Goal: Task Accomplishment & Management: Complete application form

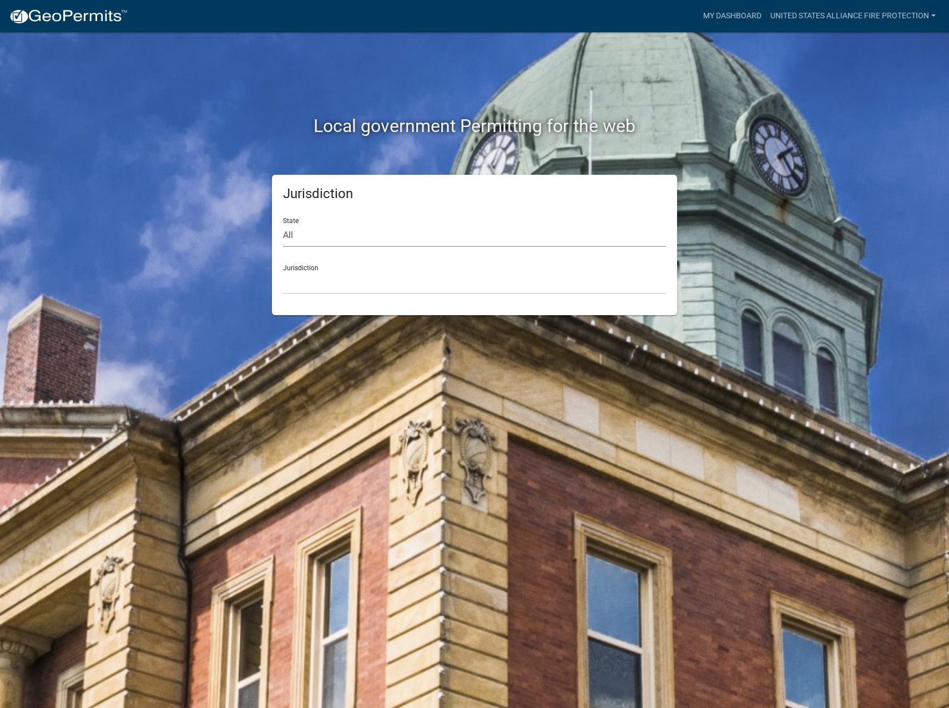
click at [310, 236] on select "All [US_STATE] [US_STATE] [US_STATE] [US_STATE] [US_STATE] [US_STATE] [US_STATE…" at bounding box center [474, 235] width 383 height 23
select select "[US_STATE]"
click at [283, 224] on select "All [US_STATE] [US_STATE] [US_STATE] [US_STATE] [US_STATE] [US_STATE] [US_STATE…" at bounding box center [474, 235] width 383 height 23
click at [309, 280] on select "City of [GEOGRAPHIC_DATA], [US_STATE] City of [GEOGRAPHIC_DATA], [US_STATE] Cit…" at bounding box center [474, 282] width 383 height 23
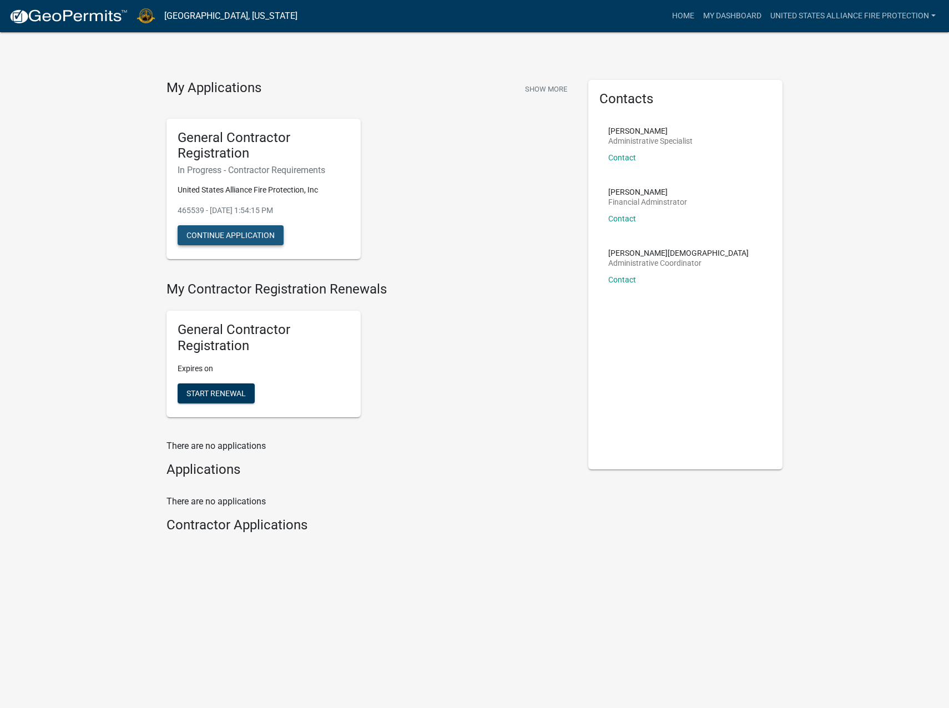
click at [264, 239] on button "Continue Application" at bounding box center [231, 235] width 106 height 20
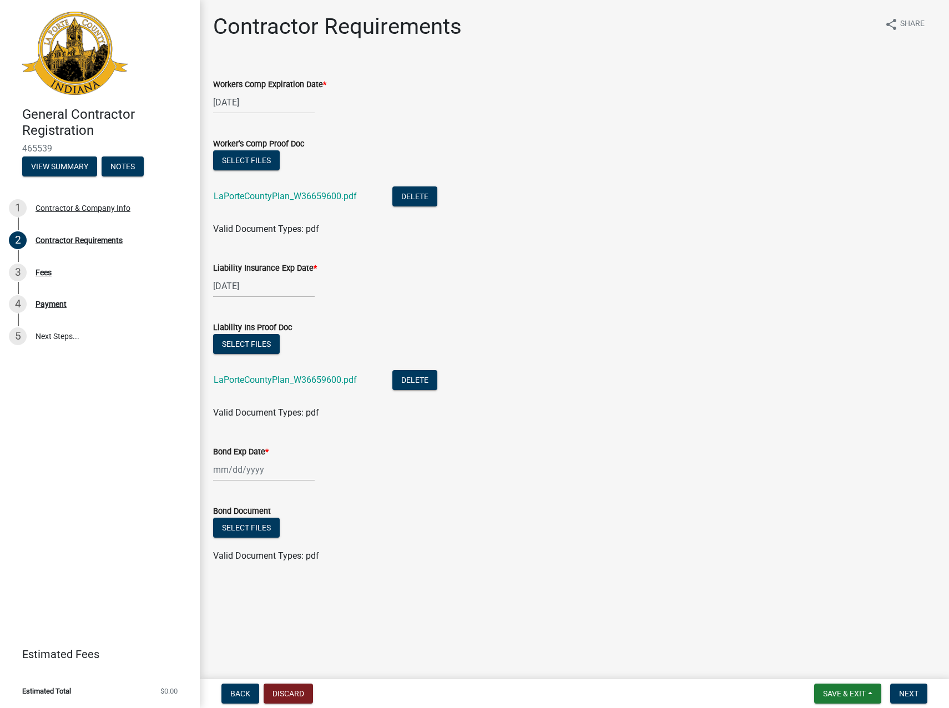
click at [219, 472] on div at bounding box center [264, 470] width 102 height 23
click at [301, 491] on select "2025 2026 2027 2028 2029 2030 2031 2032 2033 2034 2035 2036 2037 2038 2039 2040…" at bounding box center [298, 493] width 44 height 17
select select "2026"
click at [276, 485] on select "2025 2026 2027 2028 2029 2030 2031 2032 2033 2034 2035 2036 2037 2038 2039 2040…" at bounding box center [298, 493] width 44 height 17
click at [261, 563] on div "16" at bounding box center [260, 565] width 18 height 18
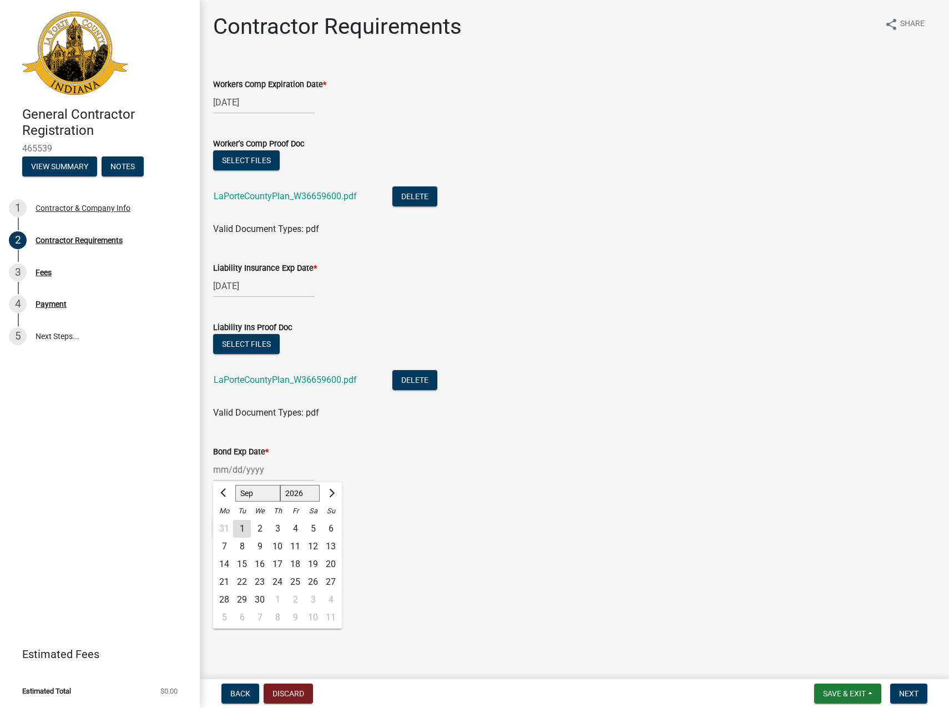
type input "[DATE]"
click at [248, 534] on button "Select files" at bounding box center [246, 528] width 67 height 20
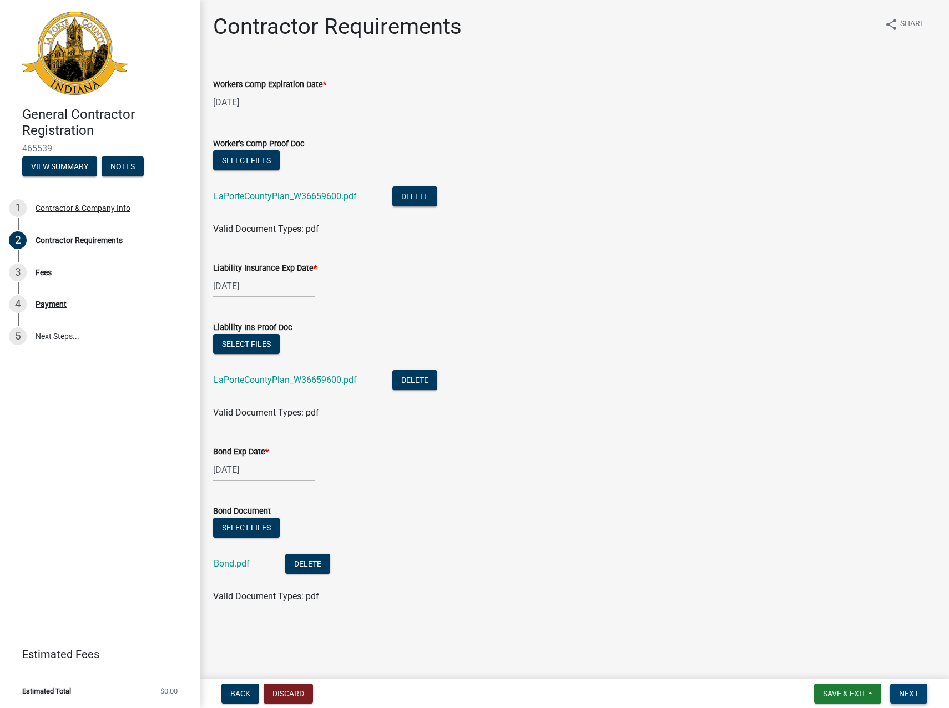
click at [917, 692] on span "Next" at bounding box center [908, 693] width 19 height 9
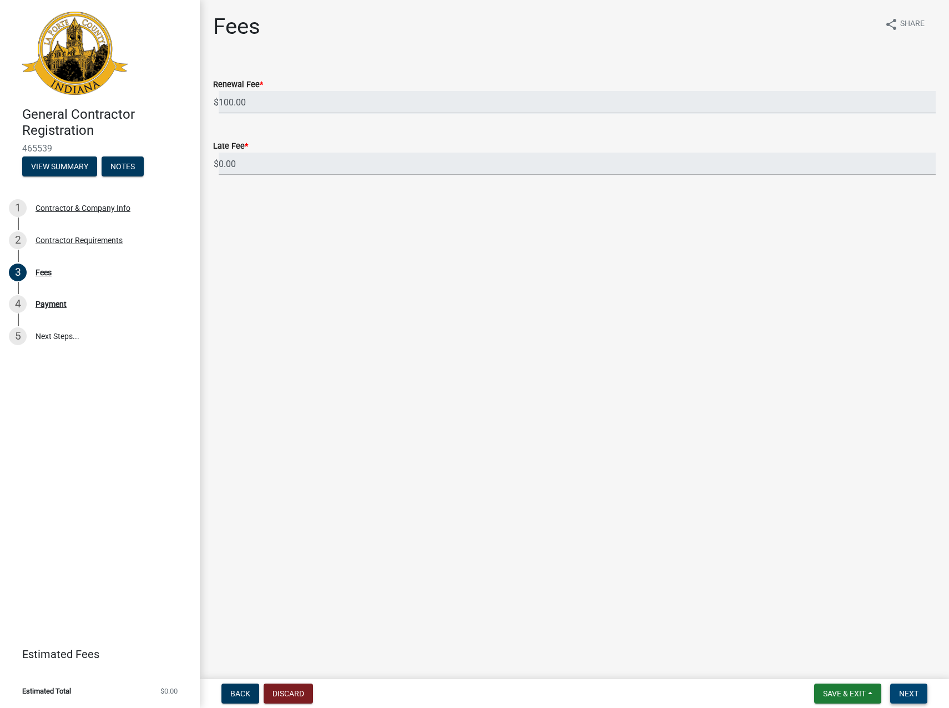
click at [908, 691] on span "Next" at bounding box center [908, 693] width 19 height 9
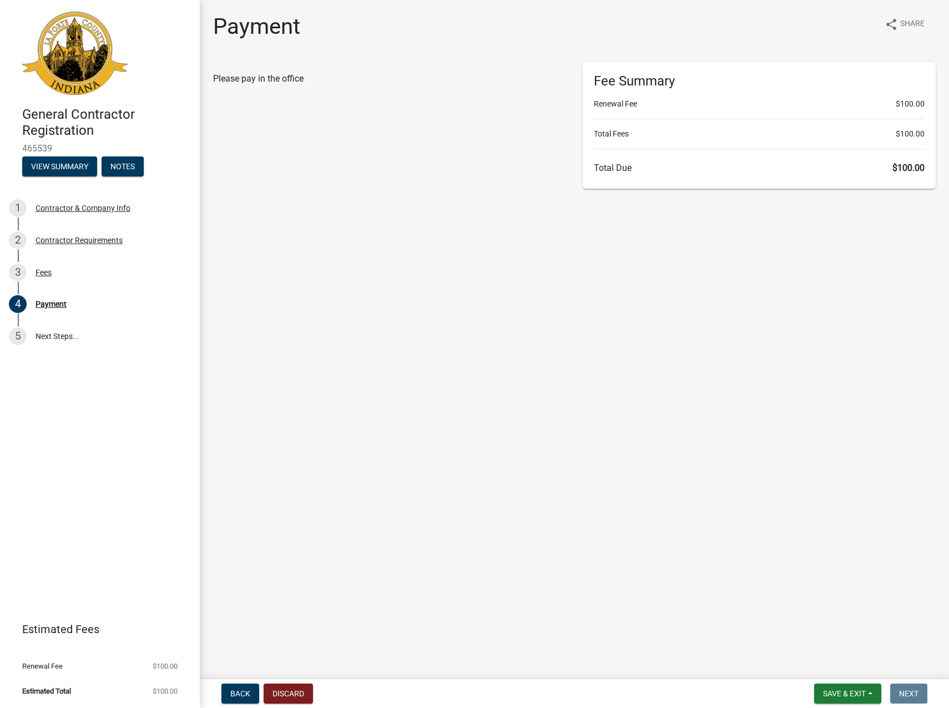
click at [748, 122] on div "Fee Summary Renewal Fee $100.00 Total Fees $100.00 Total Due $100.00" at bounding box center [759, 125] width 353 height 127
click at [707, 182] on div "Fee Summary Renewal Fee $100.00 Total Fees $100.00 Total Due $100.00" at bounding box center [759, 125] width 353 height 127
click at [656, 167] on h6 "Total Due $100.00" at bounding box center [759, 168] width 331 height 11
click at [908, 119] on hr at bounding box center [759, 119] width 331 height 1
drag, startPoint x: 245, startPoint y: 83, endPoint x: 310, endPoint y: 80, distance: 65.0
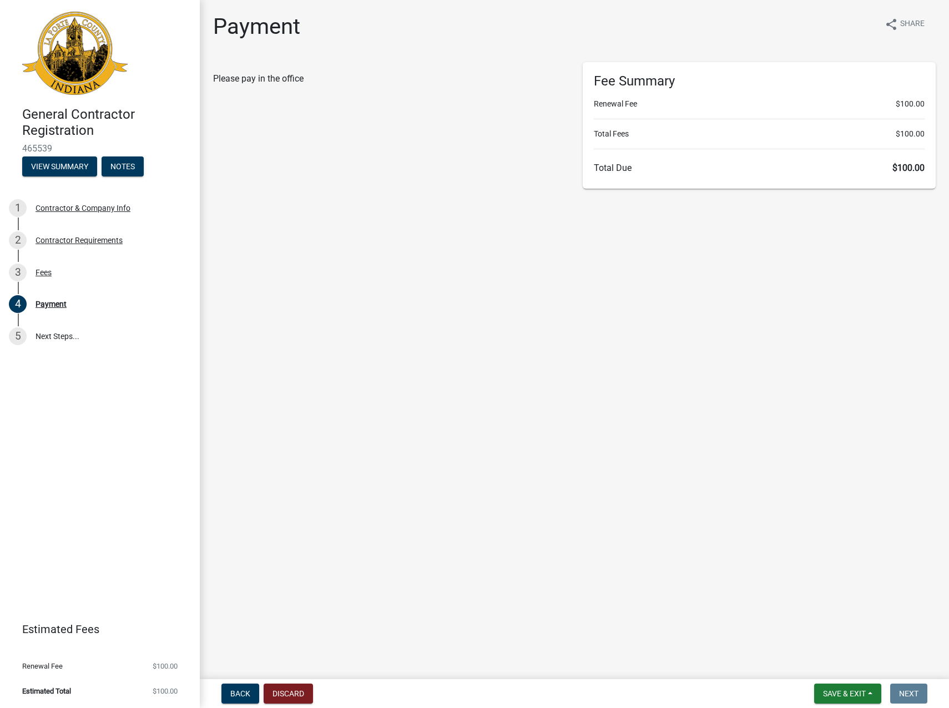
click at [310, 80] on div "Please pay in the office" at bounding box center [389, 78] width 353 height 13
drag, startPoint x: 310, startPoint y: 80, endPoint x: 360, endPoint y: 128, distance: 68.7
click at [360, 128] on div "Please pay in the office" at bounding box center [390, 125] width 370 height 127
click at [869, 693] on button "Save & Exit" at bounding box center [847, 694] width 67 height 20
click at [842, 643] on button "Save" at bounding box center [837, 638] width 89 height 27
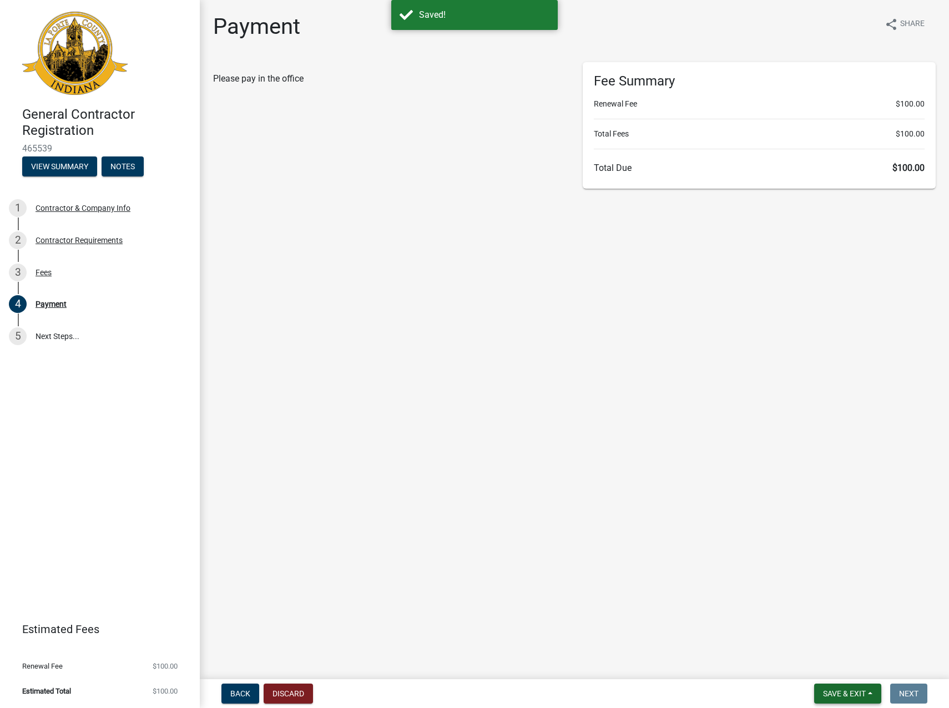
click at [854, 701] on button "Save & Exit" at bounding box center [847, 694] width 67 height 20
click at [855, 665] on button "Save & Exit" at bounding box center [837, 665] width 89 height 27
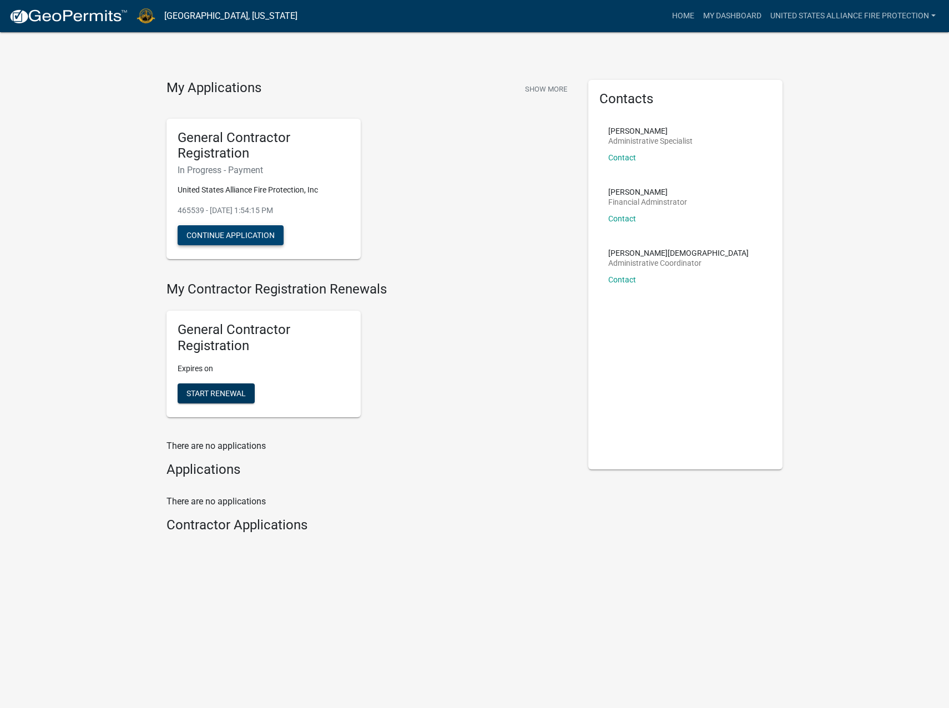
click at [237, 232] on button "Continue Application" at bounding box center [231, 235] width 106 height 20
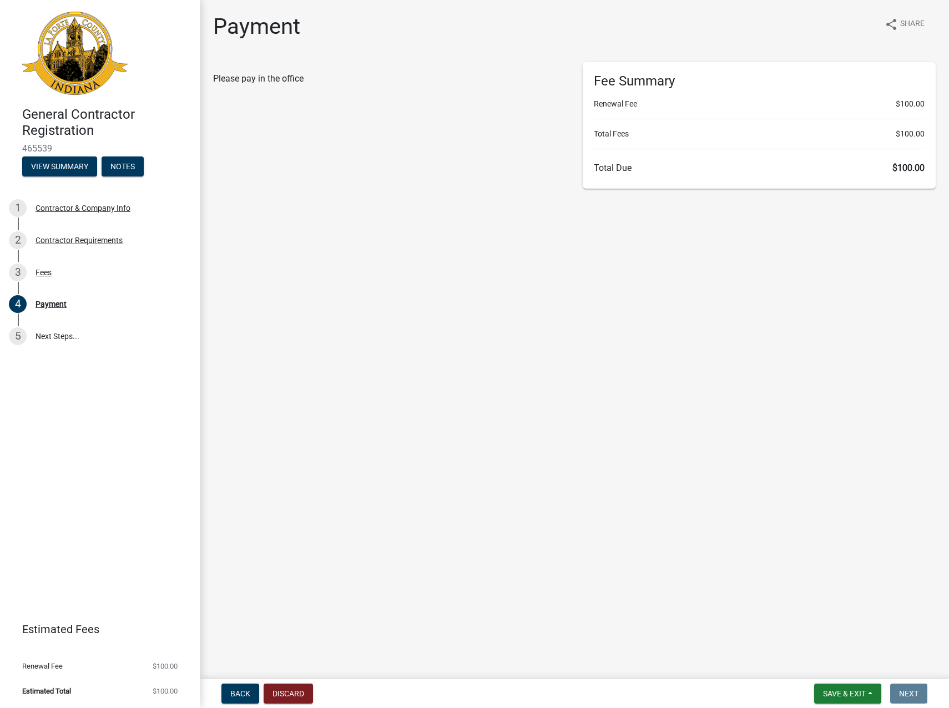
click at [769, 180] on div "Fee Summary Renewal Fee $100.00 Total Fees $100.00 Total Due $100.00" at bounding box center [759, 125] width 353 height 127
click at [838, 141] on div "Fee Summary Renewal Fee $100.00 Total Fees $100.00 Total Due $100.00" at bounding box center [759, 125] width 353 height 127
drag, startPoint x: 838, startPoint y: 141, endPoint x: 867, endPoint y: 207, distance: 71.9
click at [867, 207] on main "Payment share Share Please pay in the office Fee Summary Renewal Fee $100.00 To…" at bounding box center [574, 337] width 749 height 675
click at [853, 694] on span "Save & Exit" at bounding box center [844, 693] width 43 height 9
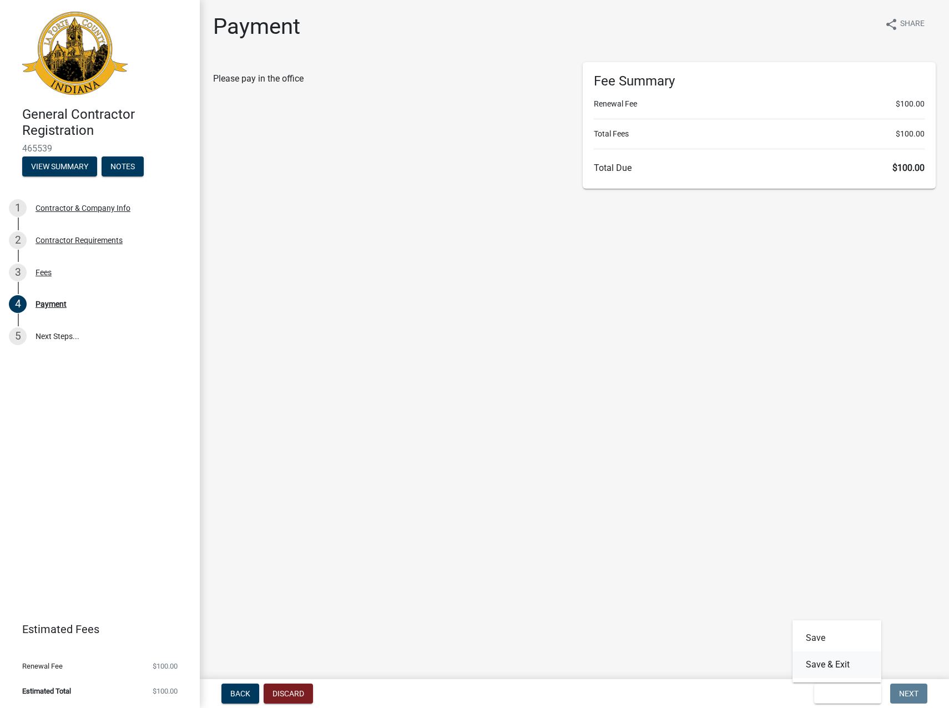
click at [847, 668] on button "Save & Exit" at bounding box center [837, 665] width 89 height 27
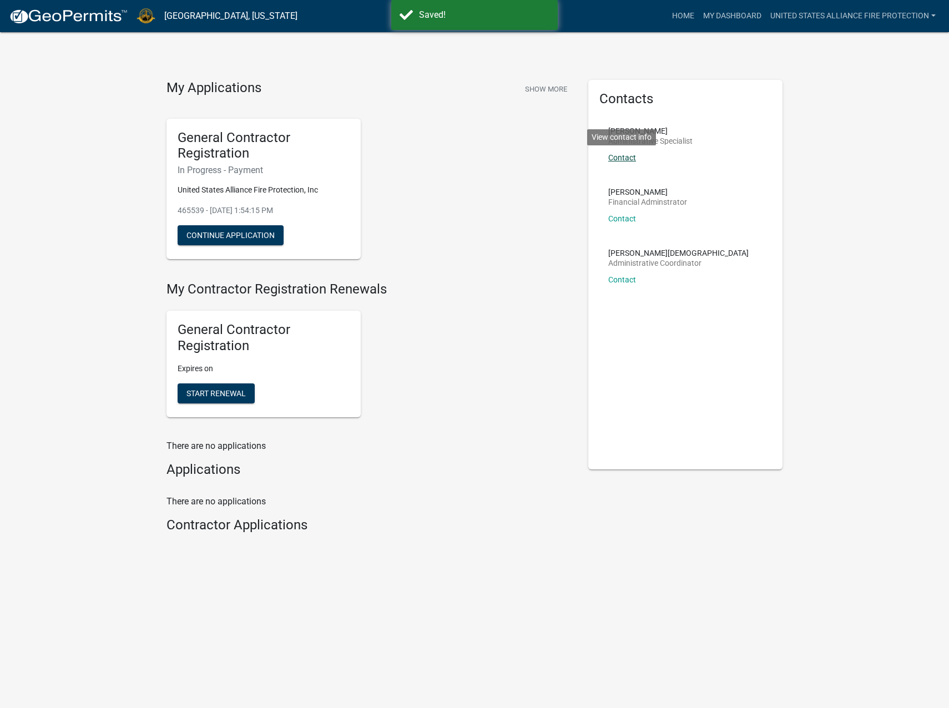
click at [631, 156] on link "Contact" at bounding box center [622, 157] width 28 height 9
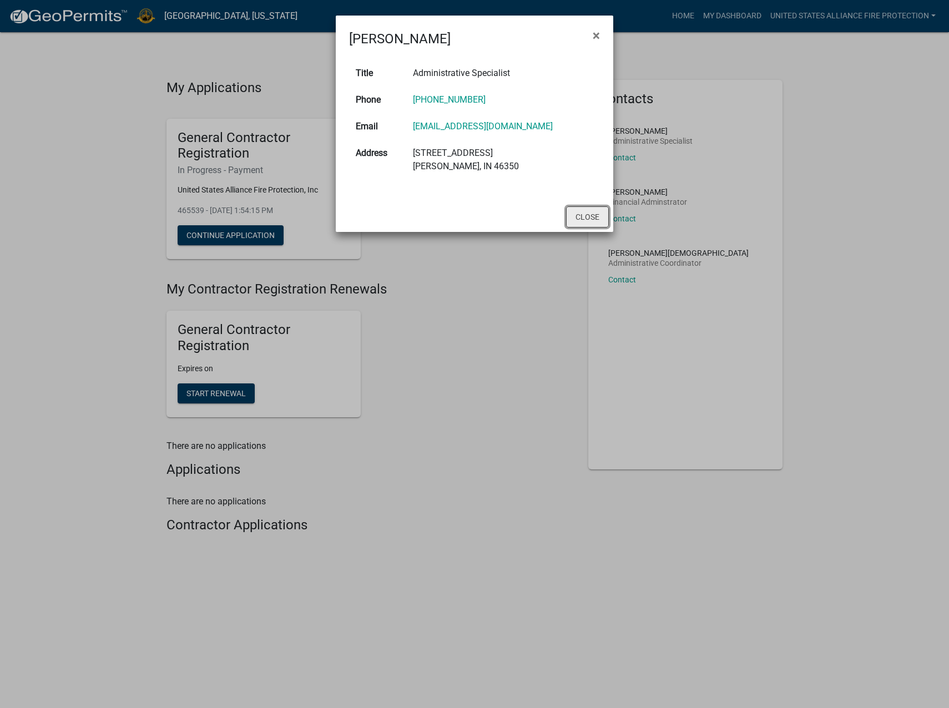
click at [593, 217] on button "Close" at bounding box center [587, 217] width 43 height 21
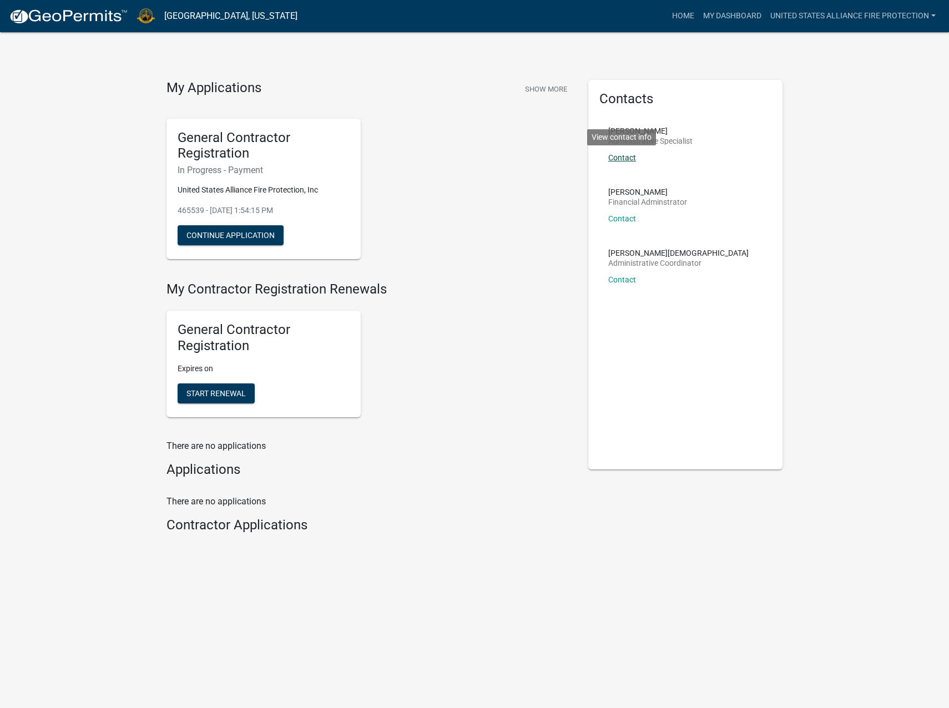
click at [620, 156] on link "Contact" at bounding box center [622, 157] width 28 height 9
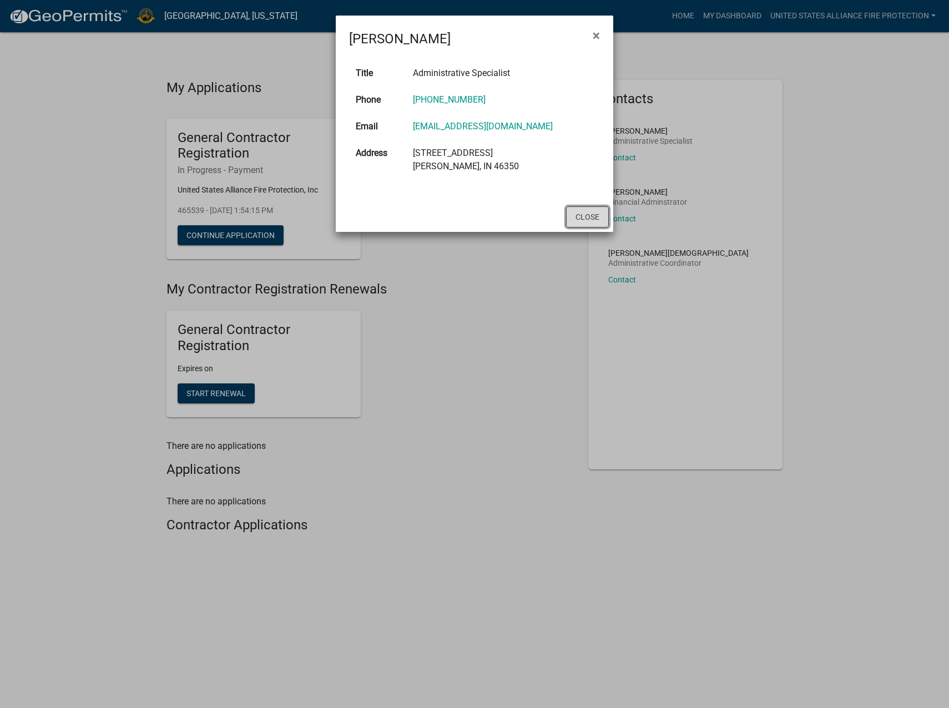
click at [590, 215] on button "Close" at bounding box center [587, 217] width 43 height 21
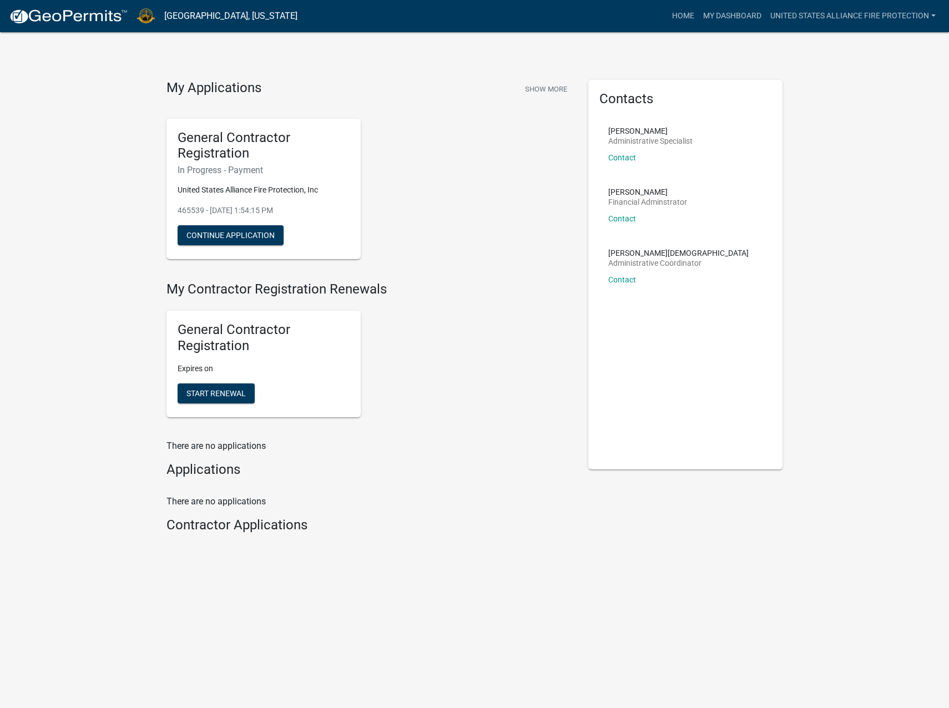
click at [729, 219] on li "Kelly Richie Financial Adminstrator Contact" at bounding box center [686, 209] width 172 height 61
click at [628, 158] on link "Contact" at bounding box center [622, 157] width 28 height 9
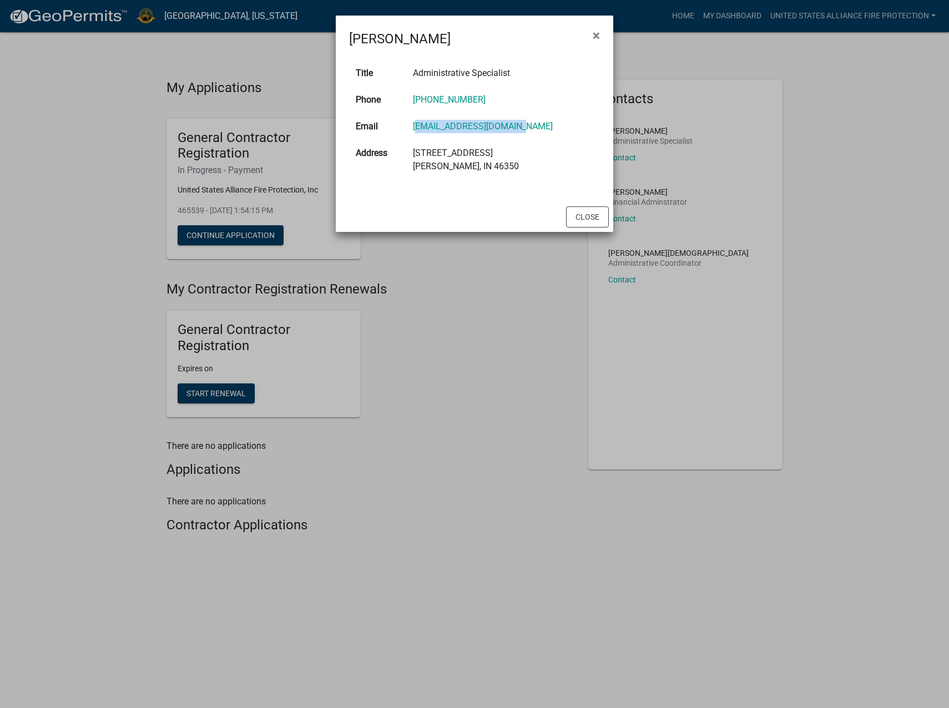
drag, startPoint x: 522, startPoint y: 125, endPoint x: 425, endPoint y: 128, distance: 96.6
click at [425, 128] on td "jcole@laporteco.in.gov" at bounding box center [503, 126] width 194 height 27
drag, startPoint x: 425, startPoint y: 128, endPoint x: 462, endPoint y: 125, distance: 36.7
copy link "jcole@laporteco.in.gov"
click at [588, 214] on button "Close" at bounding box center [587, 217] width 43 height 21
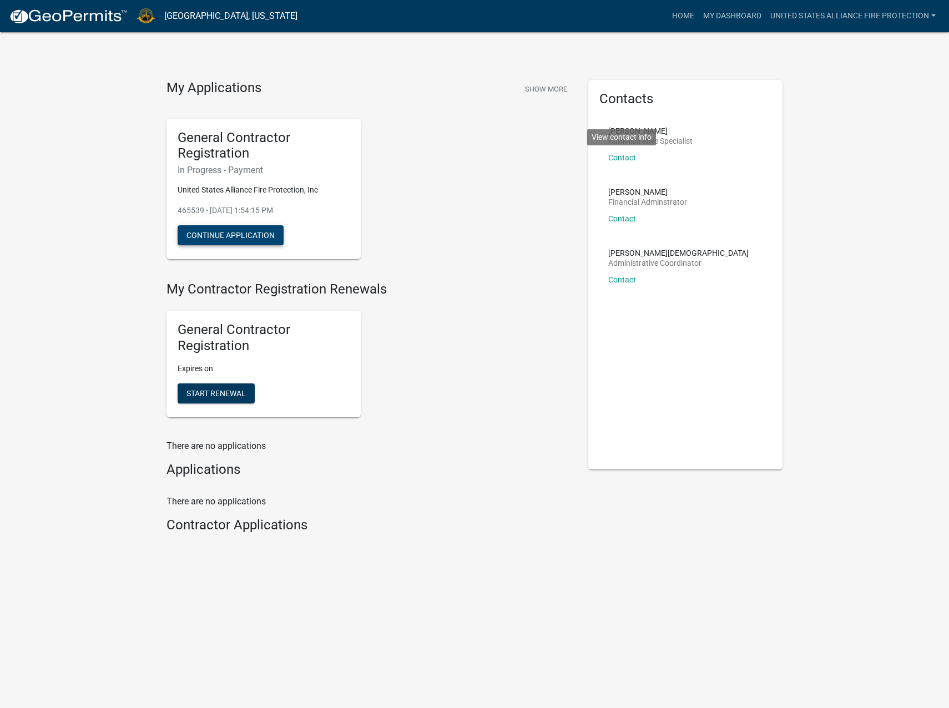
click at [243, 238] on button "Continue Application" at bounding box center [231, 235] width 106 height 20
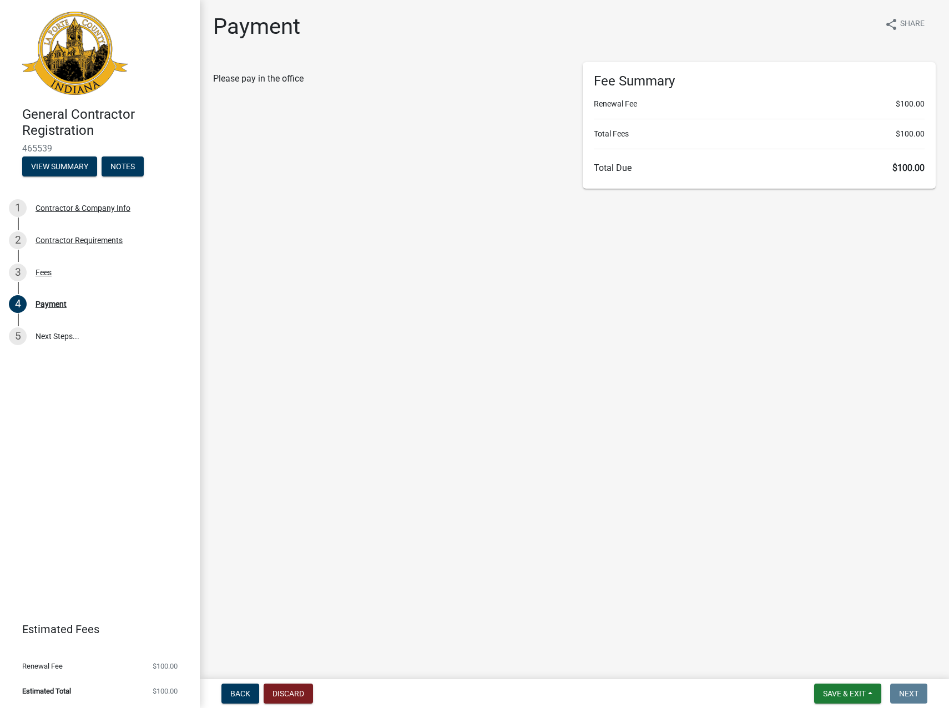
click at [753, 520] on main "Payment share Share Please pay in the office Fee Summary Renewal Fee $100.00 To…" at bounding box center [574, 337] width 749 height 675
click at [900, 183] on div "Fee Summary Renewal Fee $100.00 Total Fees $100.00 Total Due $100.00" at bounding box center [759, 125] width 353 height 127
click at [194, 72] on header "General Contractor Registration 465539 View Summary Notes" at bounding box center [100, 94] width 200 height 188
click at [254, 80] on span "Please pay in the office" at bounding box center [258, 78] width 90 height 11
drag, startPoint x: 295, startPoint y: 85, endPoint x: 381, endPoint y: 275, distance: 207.7
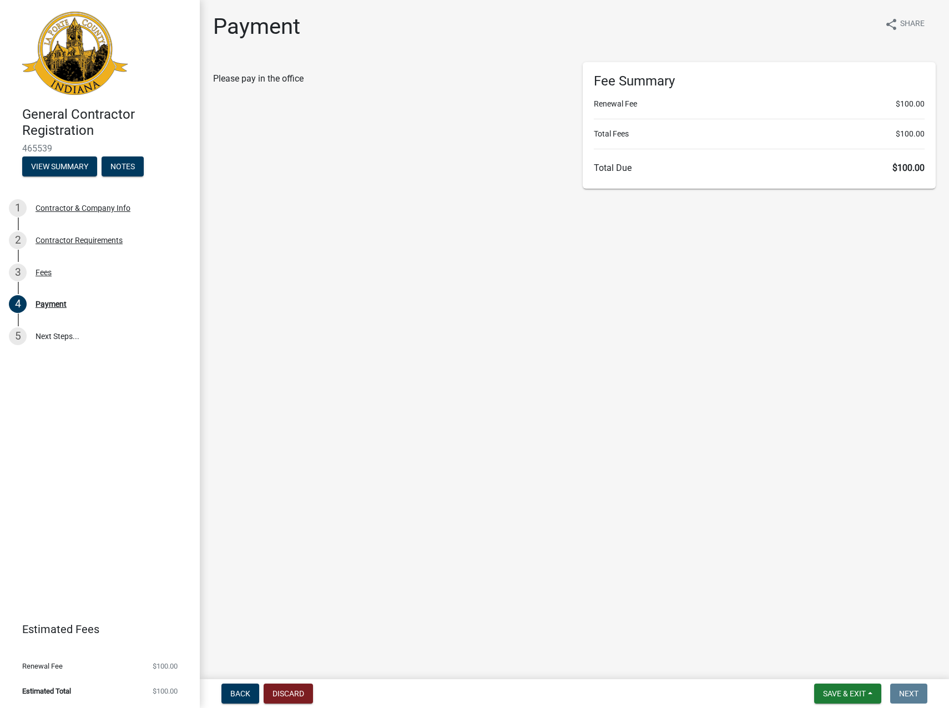
click at [296, 85] on div "Please pay in the office" at bounding box center [390, 125] width 370 height 127
drag, startPoint x: 261, startPoint y: 581, endPoint x: 462, endPoint y: 603, distance: 201.7
click at [263, 581] on main "Payment share Share Please pay in the office Fee Summary Renewal Fee $100.00 To…" at bounding box center [574, 337] width 749 height 675
click at [472, 604] on main "Payment share Share Please pay in the office Fee Summary Renewal Fee $100.00 To…" at bounding box center [574, 337] width 749 height 675
drag, startPoint x: 402, startPoint y: 660, endPoint x: 657, endPoint y: 652, distance: 255.5
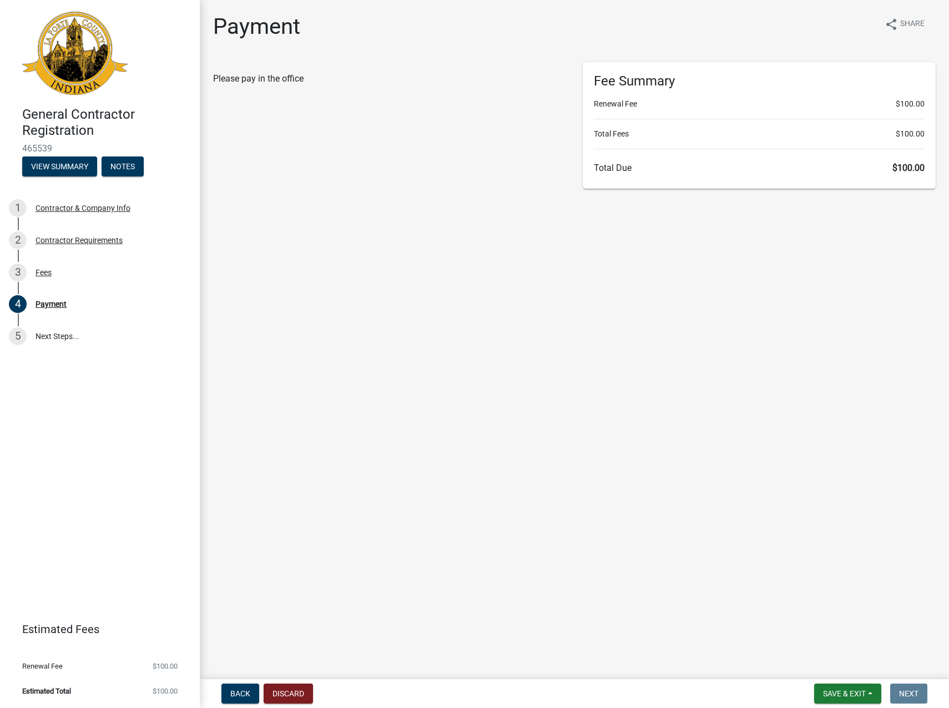
click at [414, 657] on main "Payment share Share Please pay in the office Fee Summary Renewal Fee $100.00 To…" at bounding box center [574, 337] width 749 height 675
click at [725, 645] on main "Payment share Share Please pay in the office Fee Summary Renewal Fee $100.00 To…" at bounding box center [574, 337] width 749 height 675
click at [897, 704] on nav "Back Discard Save & Exit Save Save & Exit Next" at bounding box center [574, 694] width 749 height 29
click at [912, 683] on nav "Back Discard Save & Exit Save Save & Exit Next" at bounding box center [574, 694] width 749 height 29
click at [828, 169] on h6 "Total Due $100.00" at bounding box center [759, 168] width 331 height 11
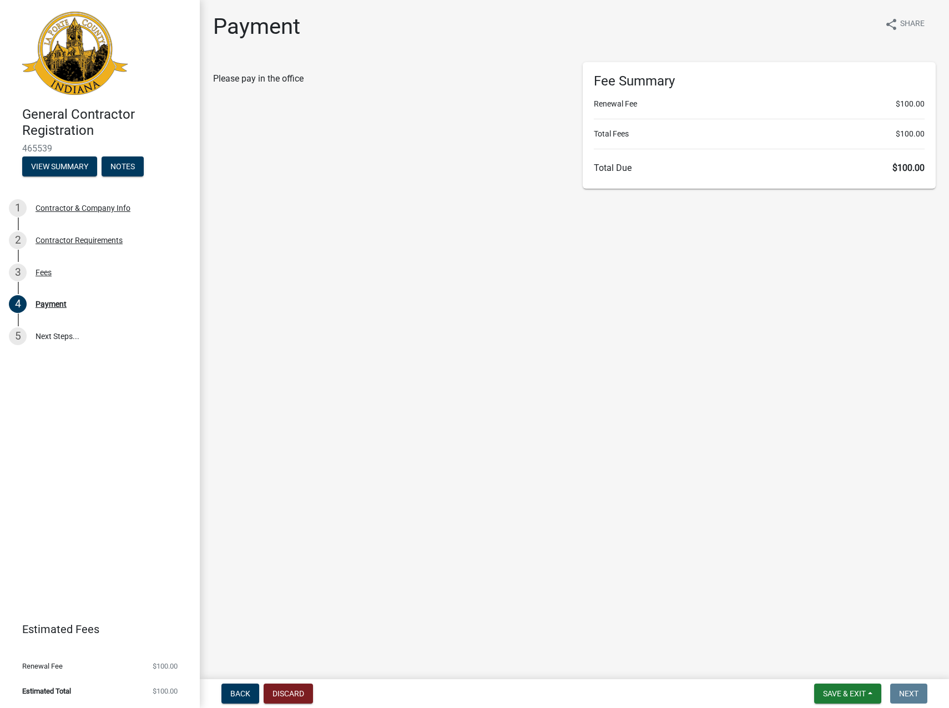
click at [909, 167] on span "$100.00" at bounding box center [909, 168] width 32 height 11
click at [910, 167] on span "$100.00" at bounding box center [909, 168] width 32 height 11
click at [841, 159] on div "Fee Summary Renewal Fee $100.00 Total Fees $100.00 Total Due $100.00" at bounding box center [759, 125] width 353 height 127
click at [545, 213] on main "Payment share Share Please pay in the office Fee Summary Renewal Fee $100.00 To…" at bounding box center [574, 337] width 749 height 675
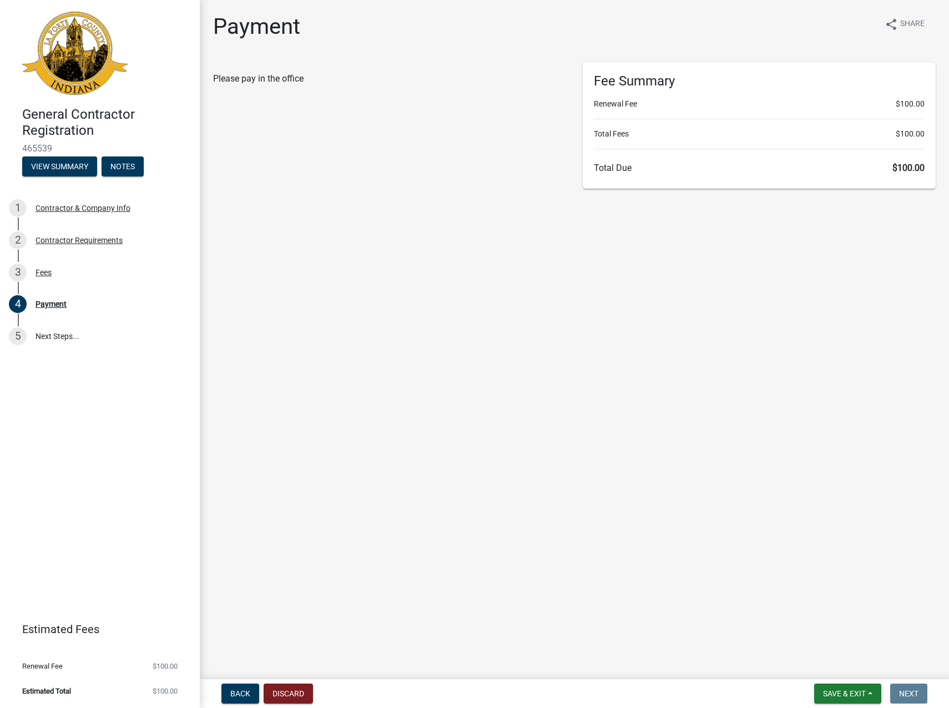
click at [421, 287] on main "Payment share Share Please pay in the office Fee Summary Renewal Fee $100.00 To…" at bounding box center [574, 337] width 749 height 675
click at [605, 335] on main "Payment share Share Please pay in the office Fee Summary Renewal Fee $100.00 To…" at bounding box center [574, 337] width 749 height 675
click at [847, 692] on span "Save & Exit" at bounding box center [844, 693] width 43 height 9
click at [837, 666] on button "Save & Exit" at bounding box center [837, 665] width 89 height 27
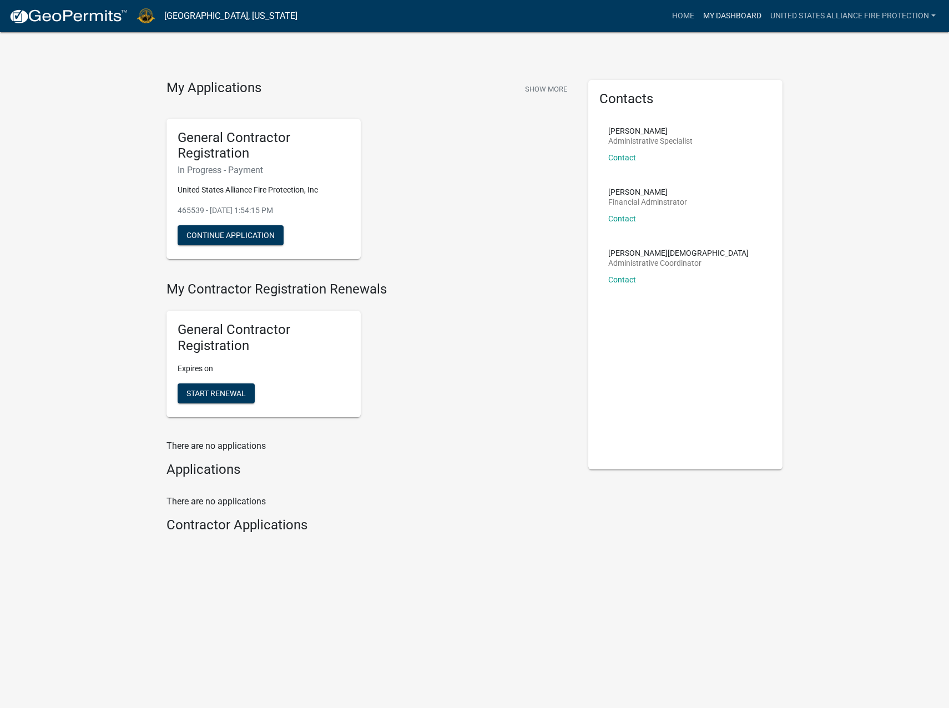
click at [714, 18] on link "My Dashboard" at bounding box center [732, 16] width 67 height 21
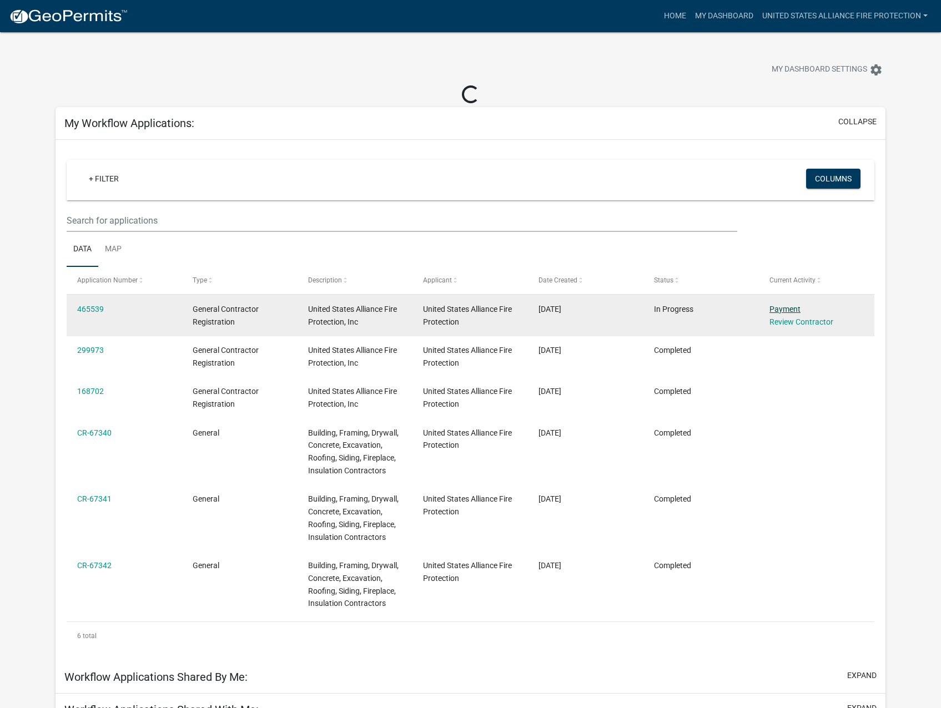
click at [788, 309] on link "Payment" at bounding box center [784, 309] width 31 height 9
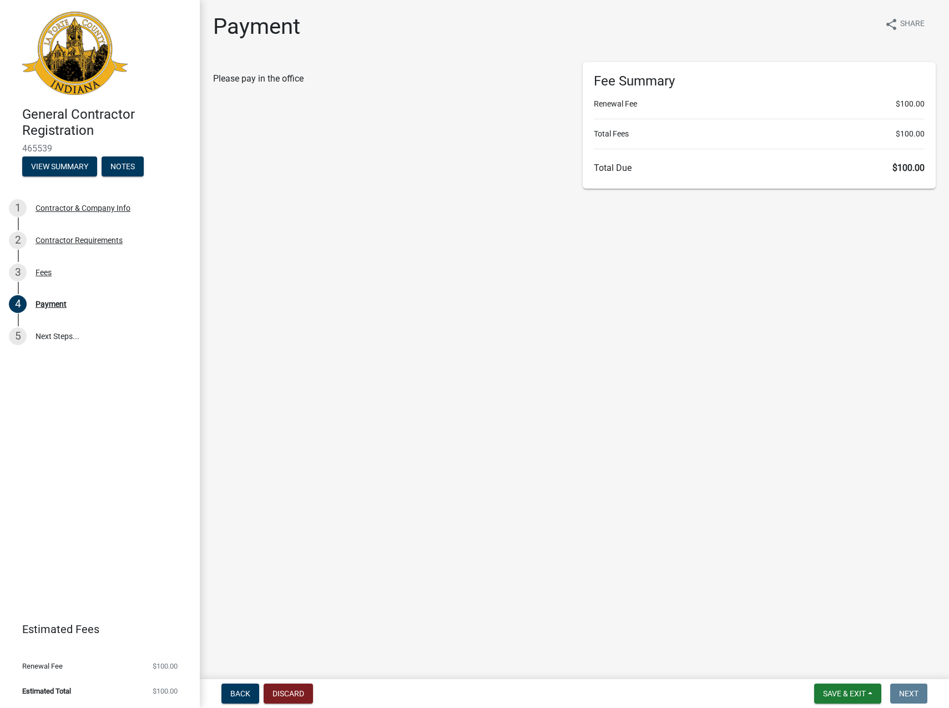
click at [698, 157] on div "Fee Summary Renewal Fee $100.00 Total Fees $100.00 Total Due $100.00" at bounding box center [759, 125] width 353 height 127
drag, startPoint x: 868, startPoint y: 173, endPoint x: 895, endPoint y: 173, distance: 27.8
click at [868, 173] on div "Fee Summary Renewal Fee $100.00 Total Fees $100.00 Total Due $100.00" at bounding box center [759, 125] width 353 height 127
click at [927, 170] on div "Fee Summary Renewal Fee $100.00 Total Fees $100.00 Total Due $100.00" at bounding box center [759, 125] width 353 height 127
click at [778, 167] on h6 "Total Due $100.00" at bounding box center [759, 168] width 331 height 11
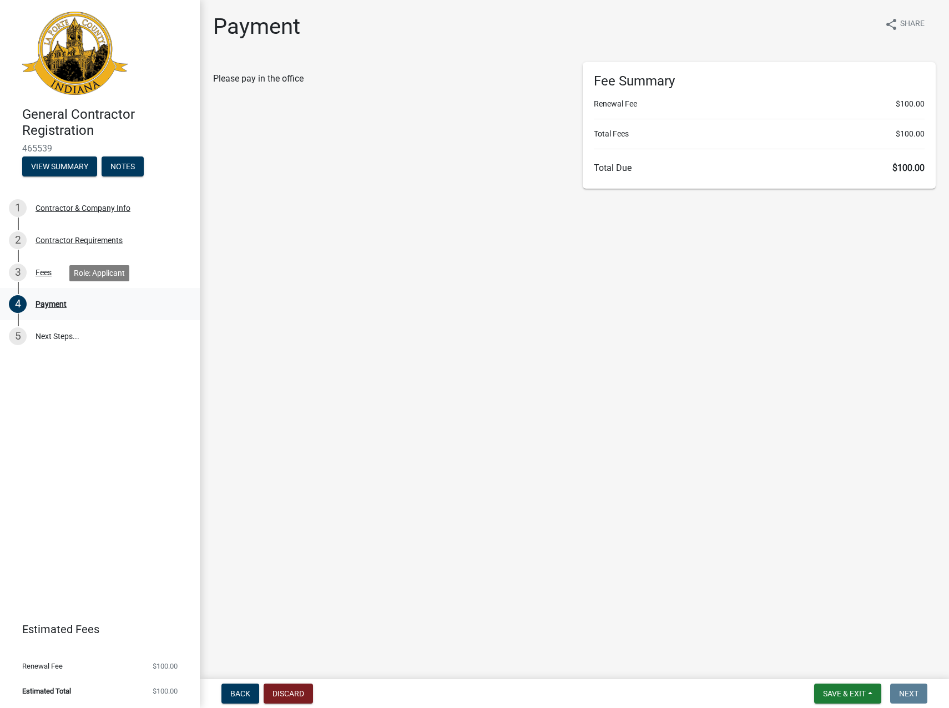
click at [52, 303] on div "Payment" at bounding box center [51, 304] width 31 height 8
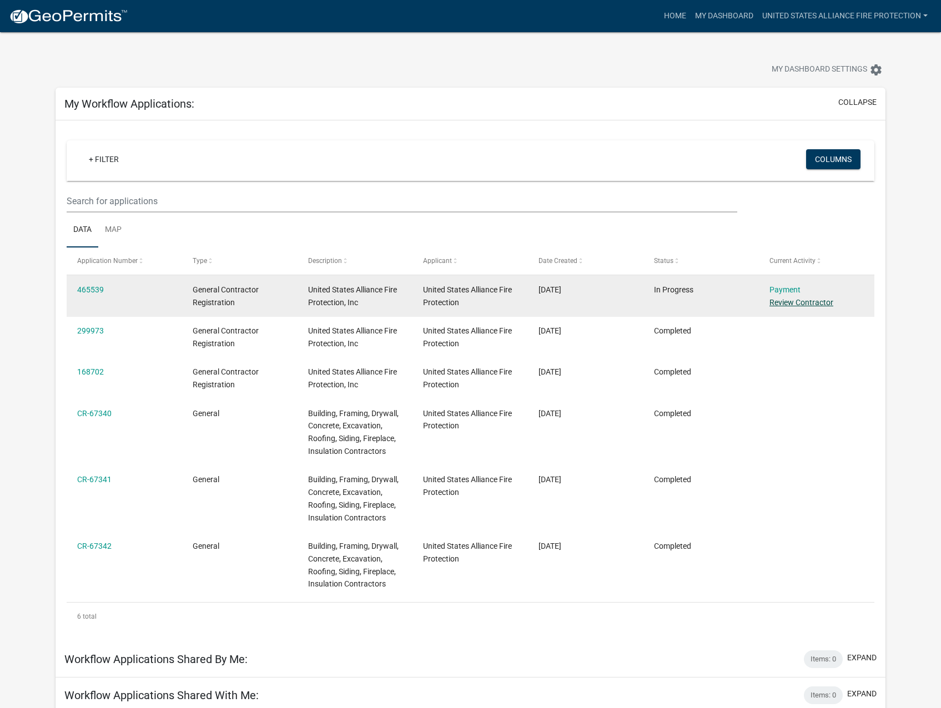
click at [805, 304] on link "Review Contractor" at bounding box center [801, 302] width 64 height 9
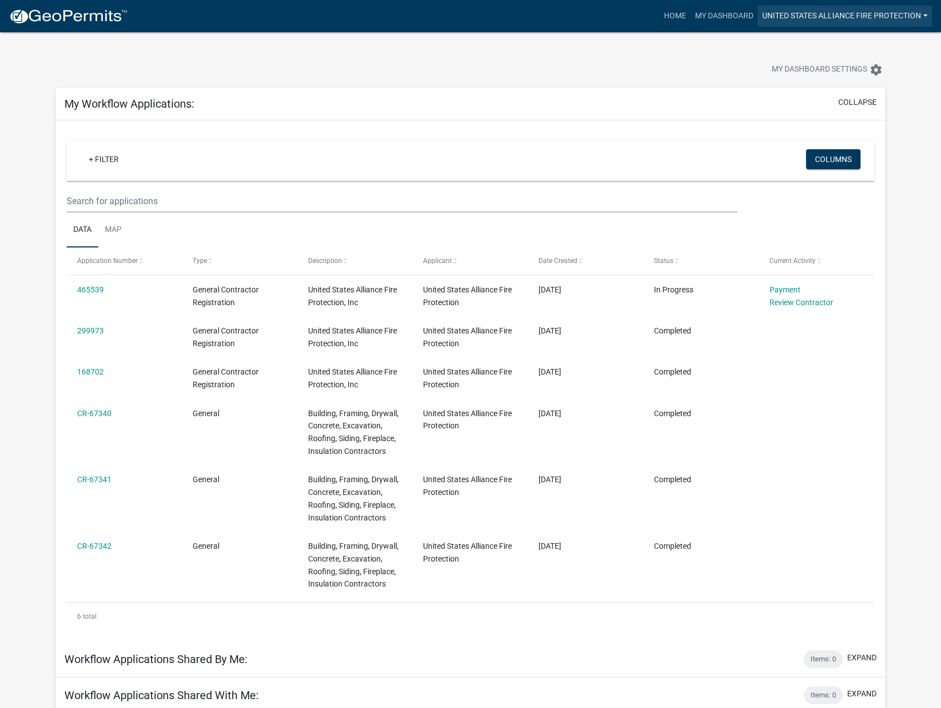
click at [860, 16] on link "United States Alliance Fire Protection" at bounding box center [845, 16] width 174 height 21
click at [871, 82] on link "Logout" at bounding box center [887, 81] width 89 height 27
